Goal: Transaction & Acquisition: Purchase product/service

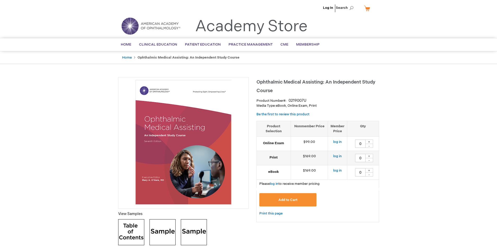
click at [221, 91] on img at bounding box center [183, 142] width 125 height 125
click at [129, 46] on span "Home" at bounding box center [126, 45] width 10 height 4
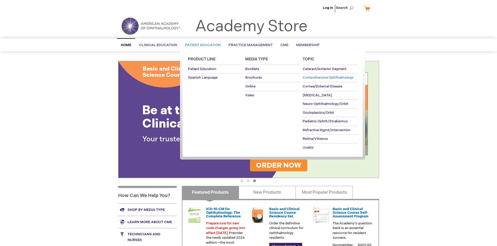
click at [332, 79] on span "Comprehensive Ophthalmology" at bounding box center [328, 78] width 51 height 4
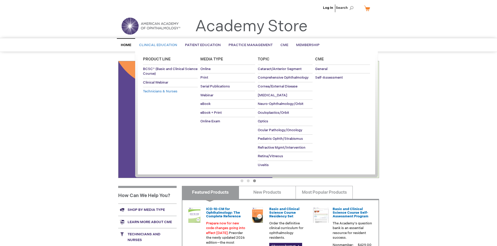
click at [178, 91] on link "Technicians & Nurses" at bounding box center [170, 91] width 55 height 9
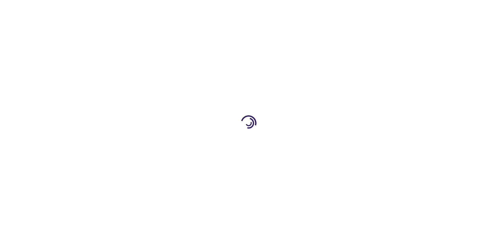
click at [173, 91] on div at bounding box center [248, 123] width 497 height 246
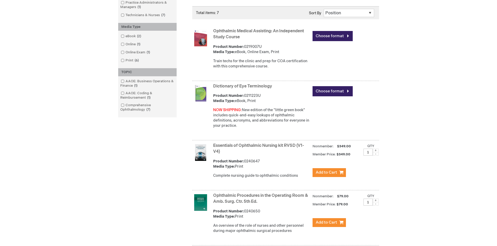
scroll to position [118, 0]
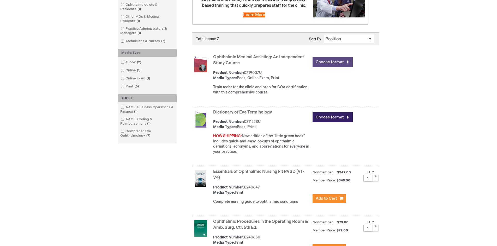
click at [318, 58] on link "Choose format" at bounding box center [332, 62] width 40 height 10
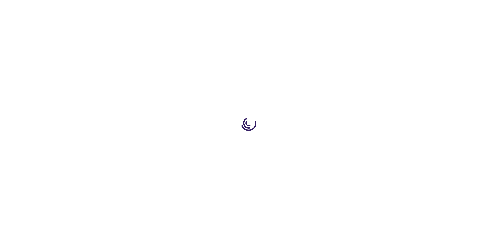
type input "0"
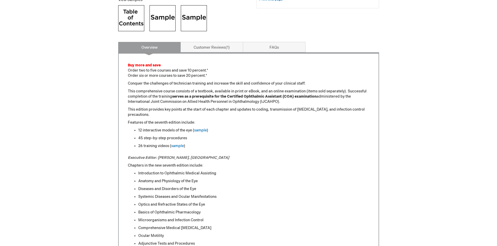
scroll to position [242, 0]
